Goal: Information Seeking & Learning: Learn about a topic

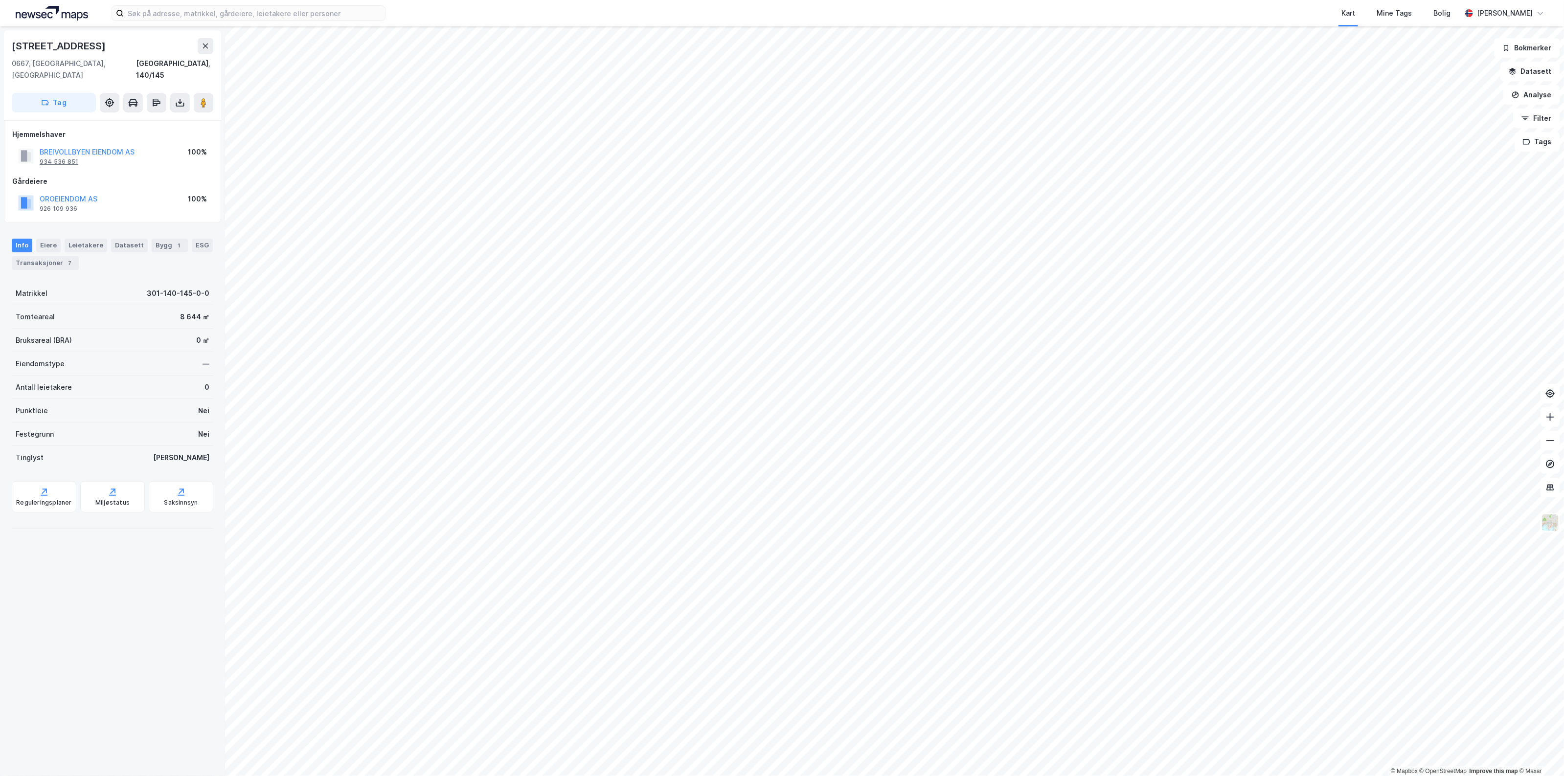
click at [68, 158] on div "934 536 851" at bounding box center [59, 162] width 39 height 8
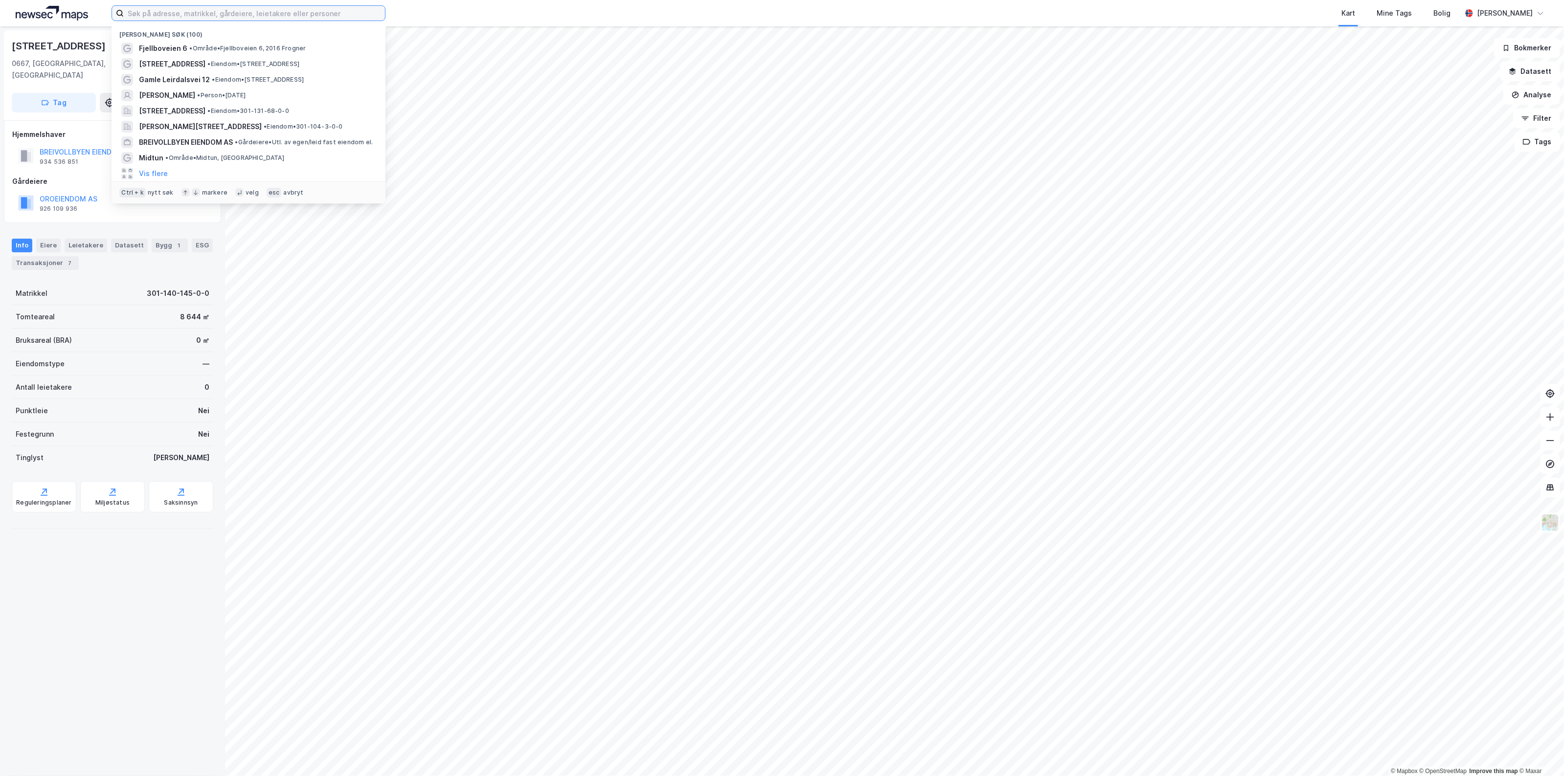
click at [202, 18] on input at bounding box center [254, 13] width 261 height 15
paste input "934 536 851"
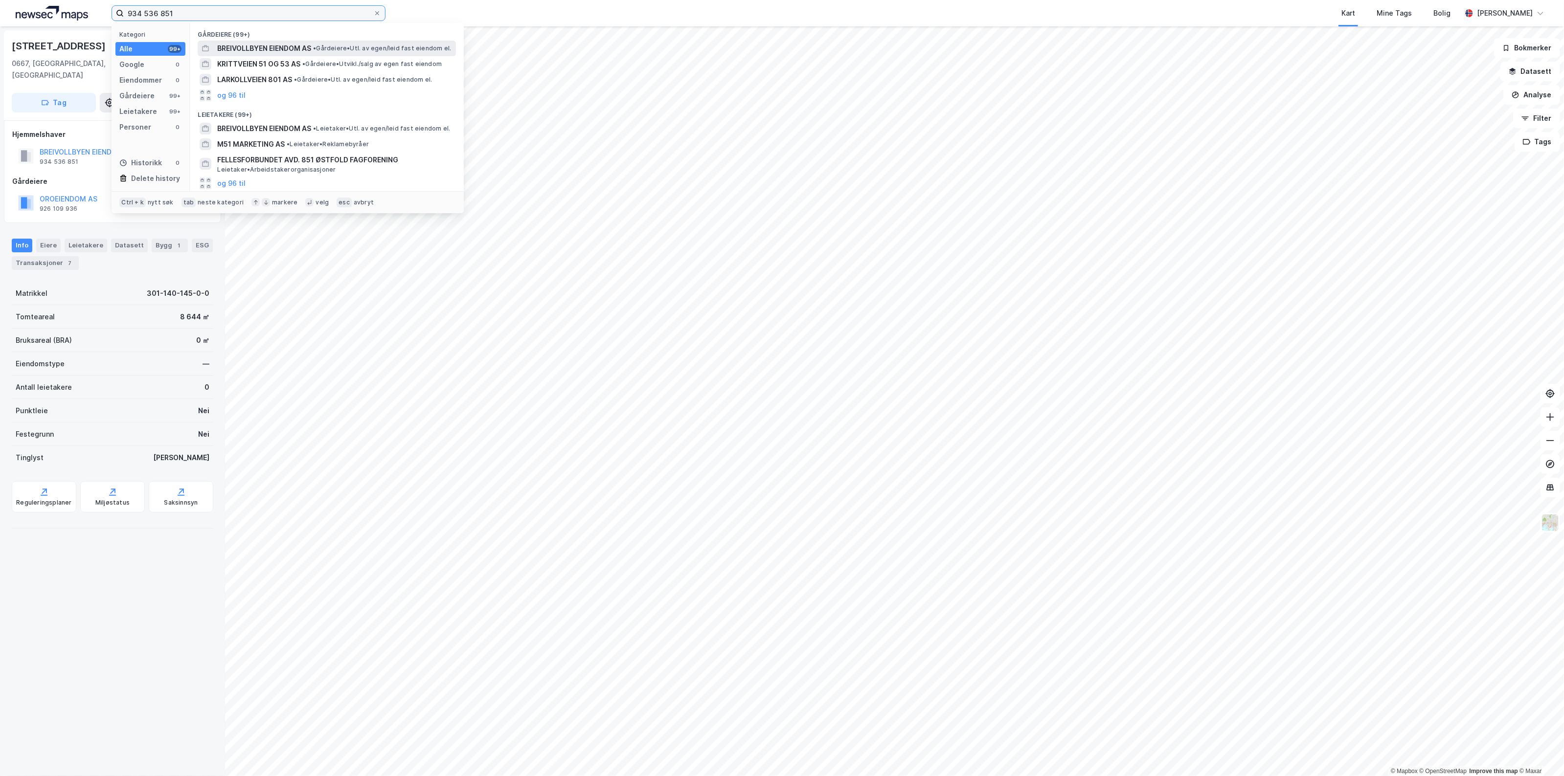
type input "934 536 851"
click at [285, 49] on span "BREIVOLLBYEN EIENDOM AS" at bounding box center [264, 49] width 94 height 12
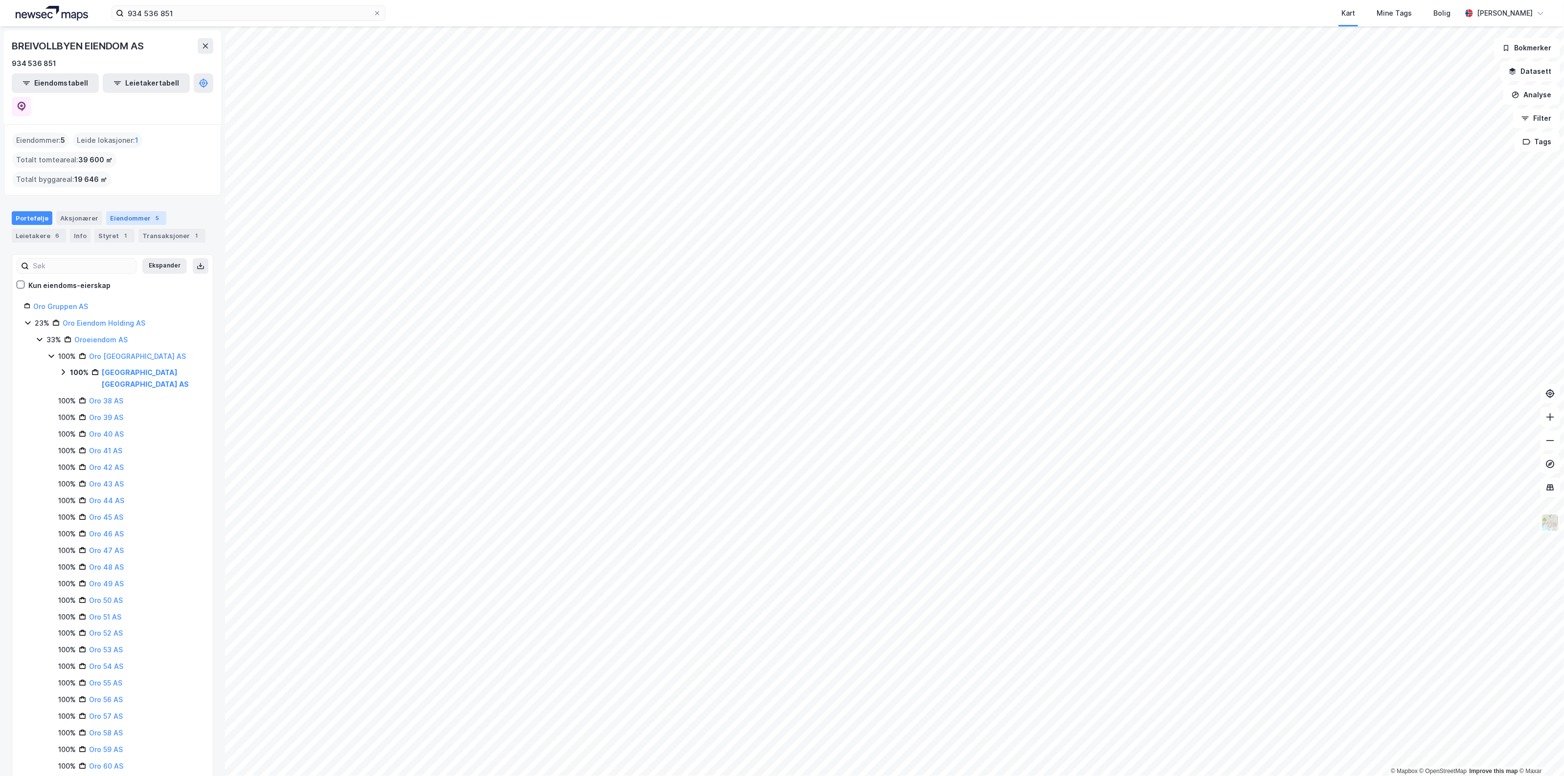
click at [131, 211] on div "Eiendommer 5" at bounding box center [136, 218] width 60 height 14
